Goal: Information Seeking & Learning: Learn about a topic

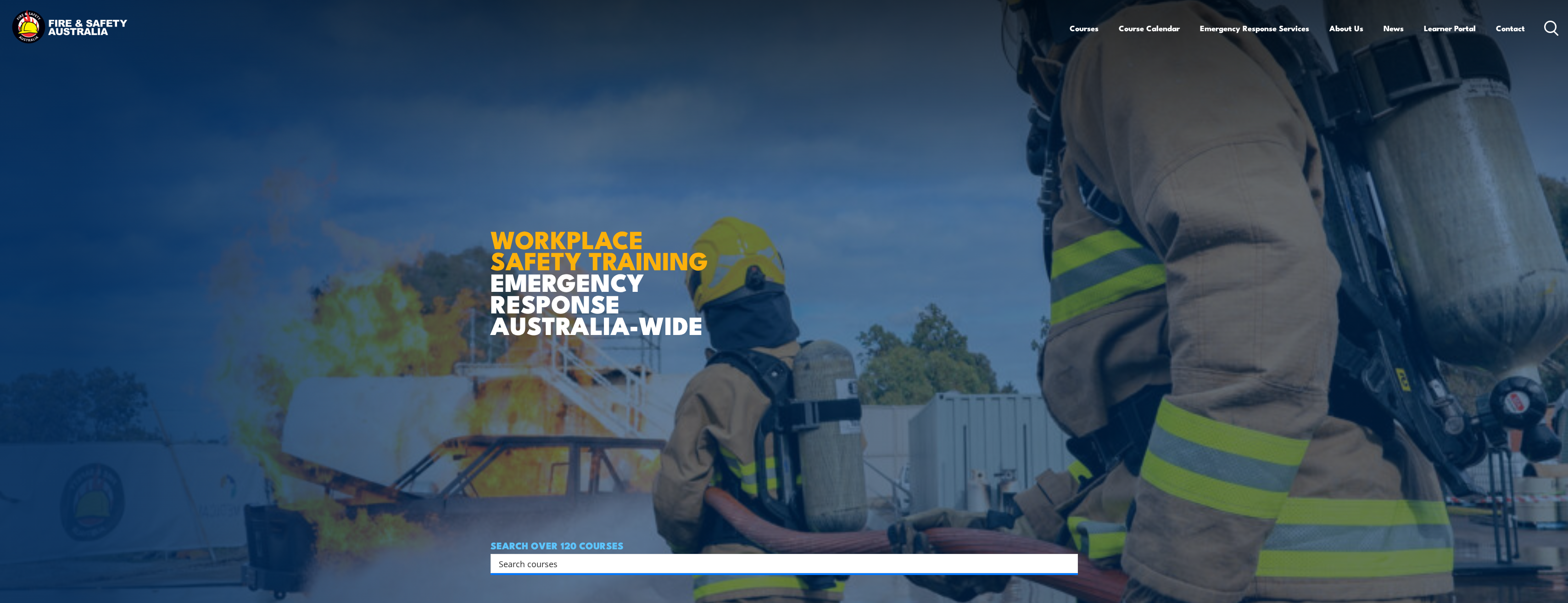
click at [593, 562] on input "Search input" at bounding box center [778, 564] width 559 height 14
type input "dogging"
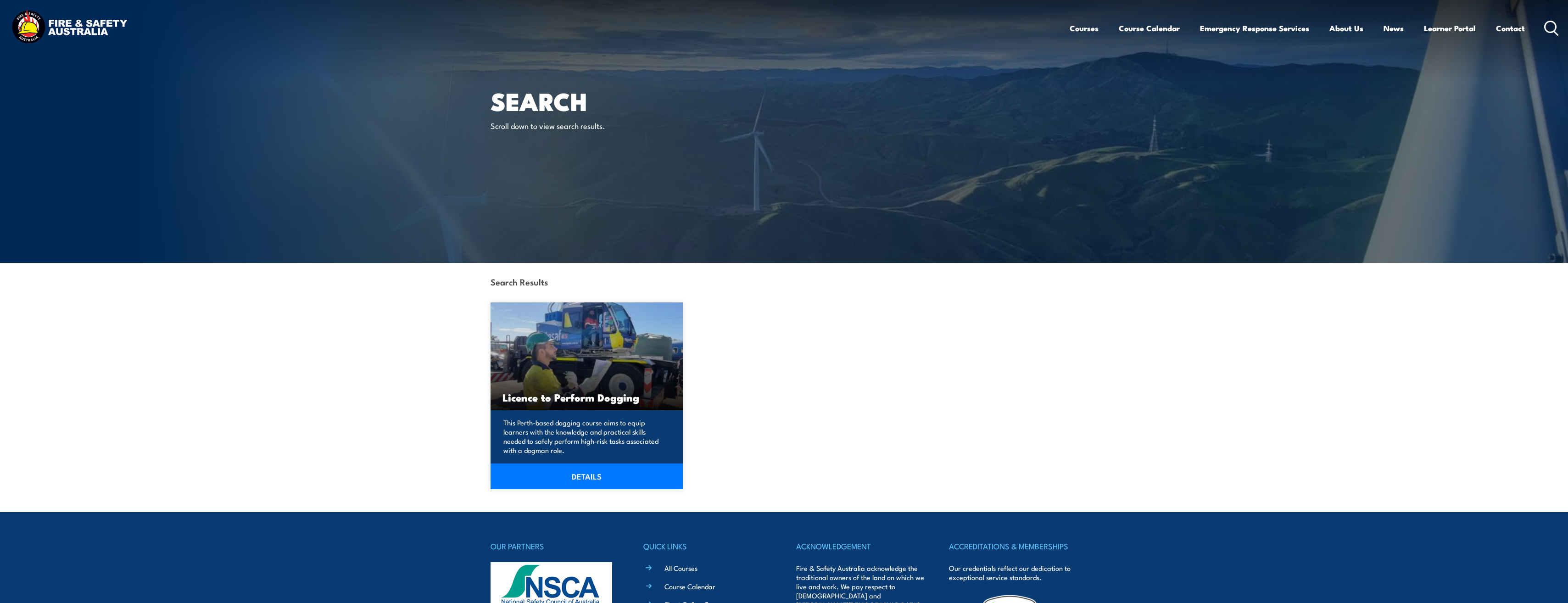
click at [590, 477] on link "DETAILS" at bounding box center [587, 477] width 192 height 25
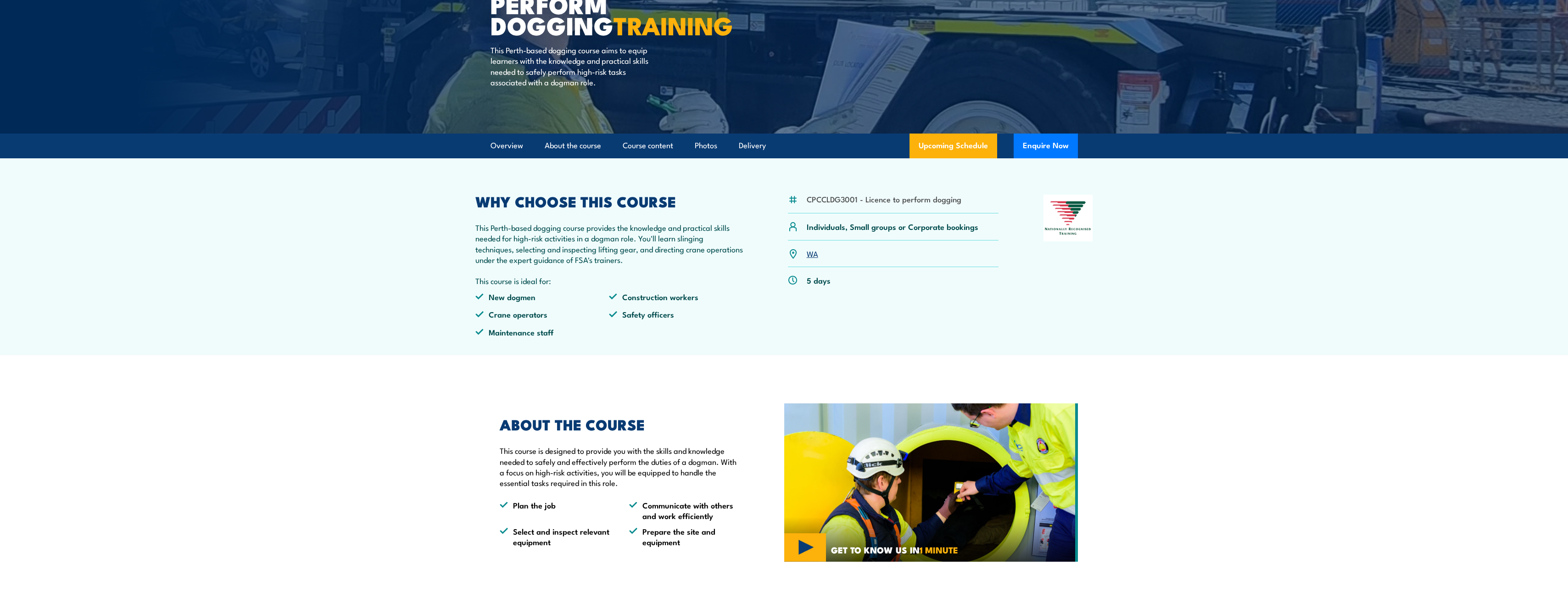
scroll to position [138, 0]
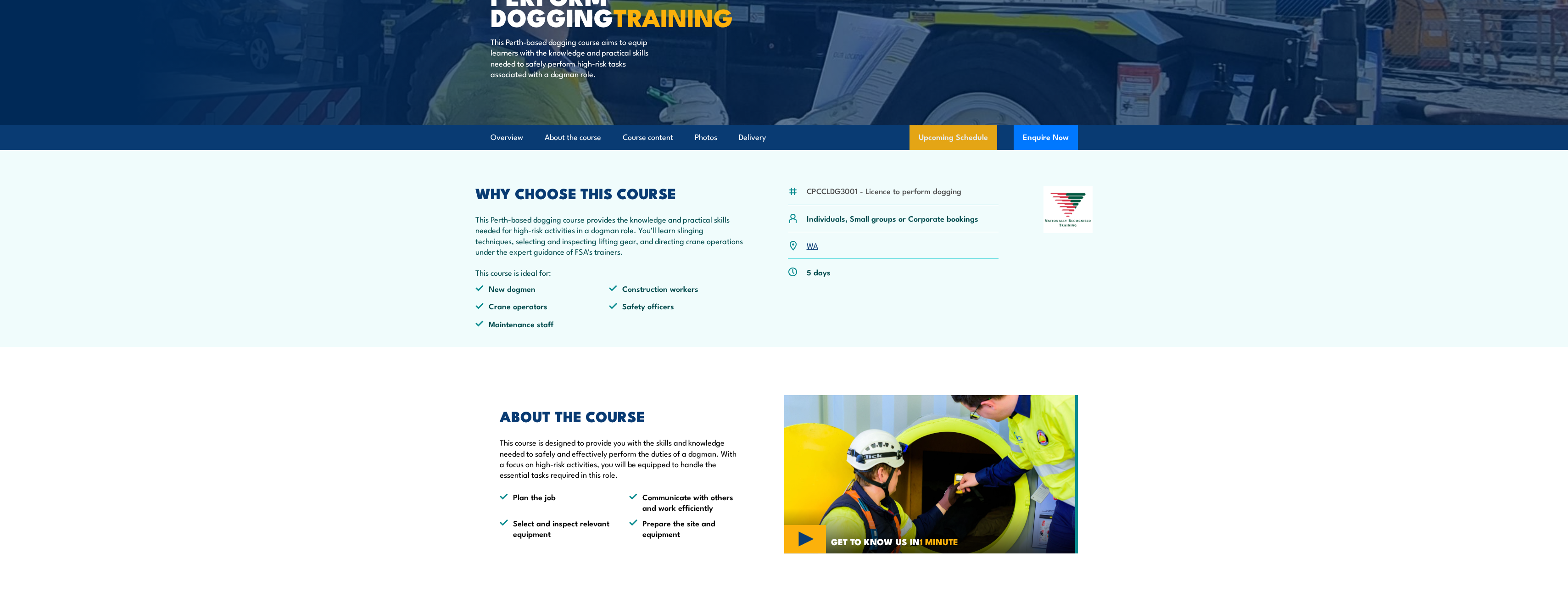
click at [945, 147] on link "Upcoming Schedule" at bounding box center [953, 137] width 88 height 25
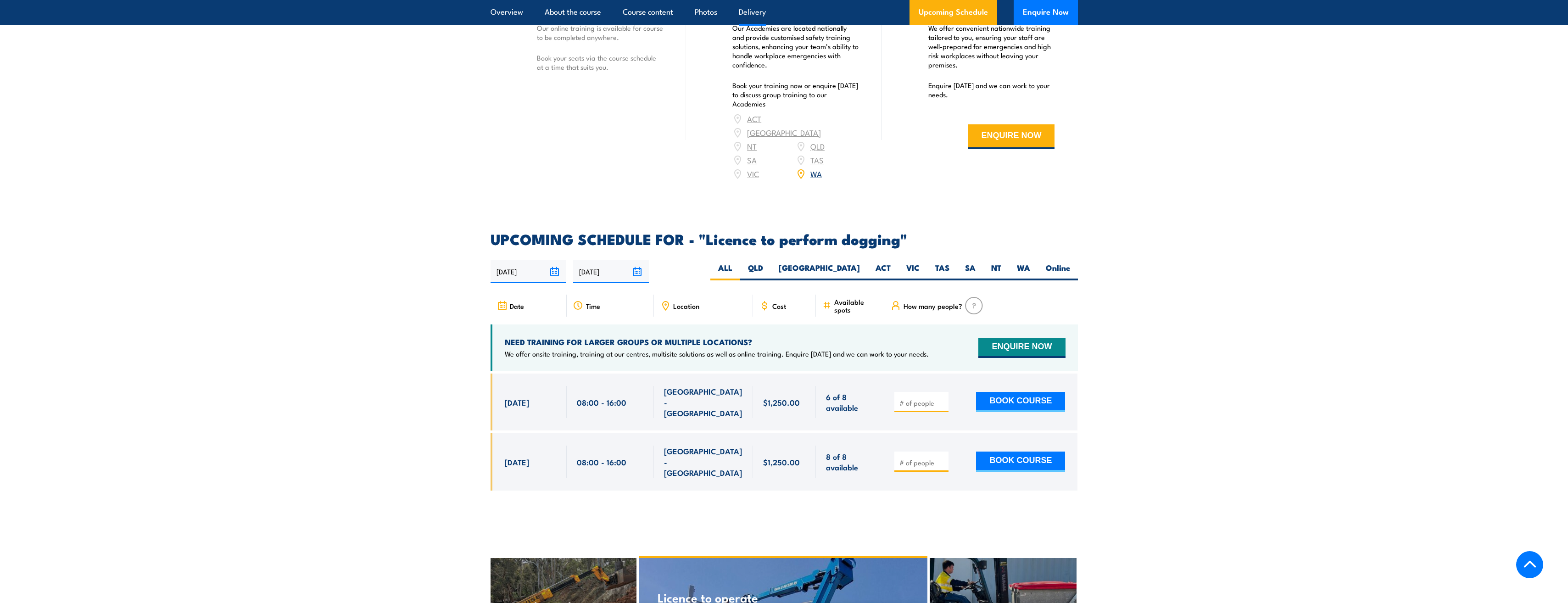
scroll to position [1169, 0]
